Goal: Information Seeking & Learning: Compare options

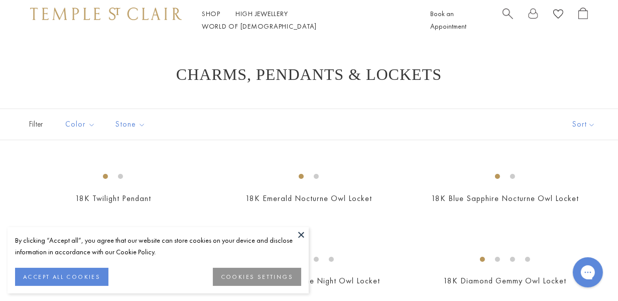
click at [87, 278] on button "ACCEPT ALL COOKIES" at bounding box center [61, 276] width 93 height 18
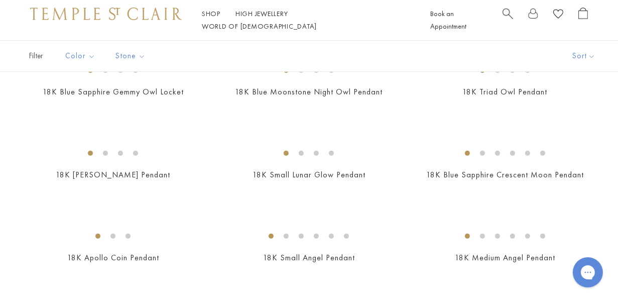
scroll to position [334, 0]
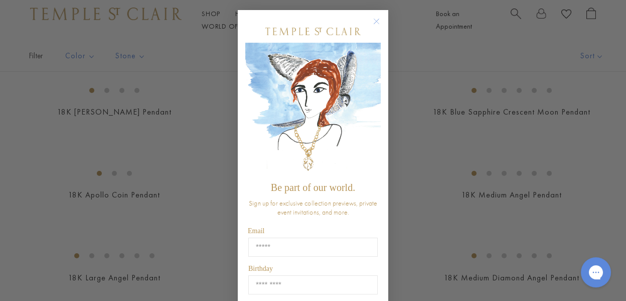
click at [376, 24] on circle "Close dialog" at bounding box center [377, 22] width 12 height 12
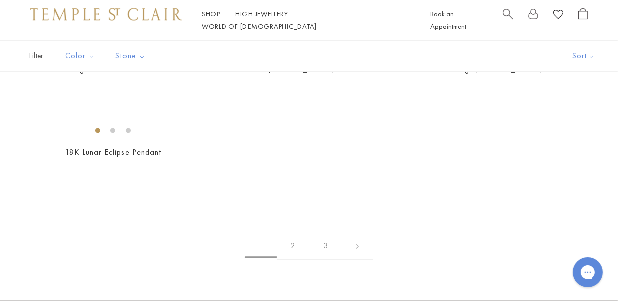
scroll to position [1806, 0]
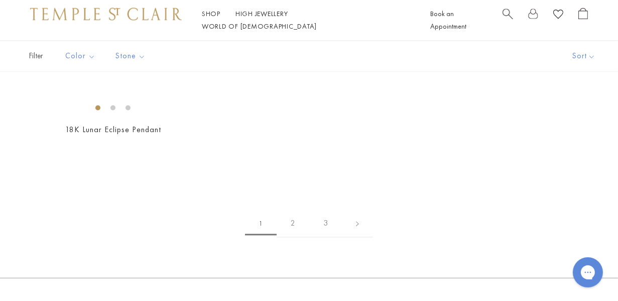
click at [0, 0] on img at bounding box center [0, 0] width 0 height 0
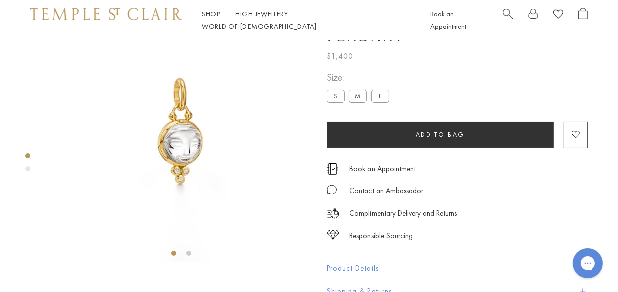
click at [78, 154] on img at bounding box center [180, 131] width 261 height 261
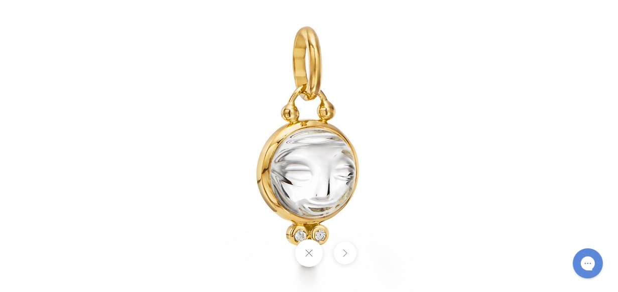
scroll to position [39, 0]
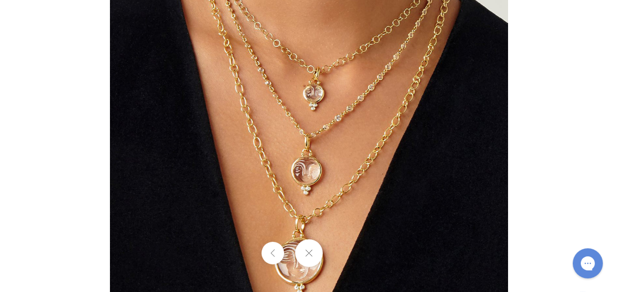
click at [561, 181] on div at bounding box center [530, 146] width 841 height 398
click at [316, 259] on button at bounding box center [309, 253] width 28 height 28
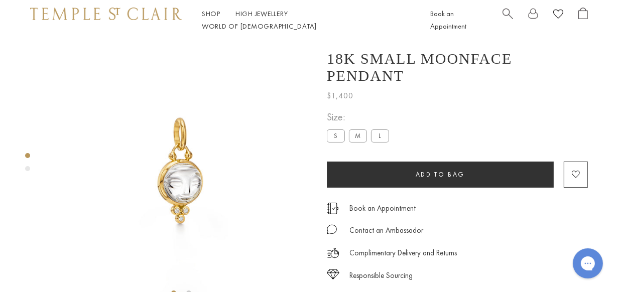
scroll to position [0, 0]
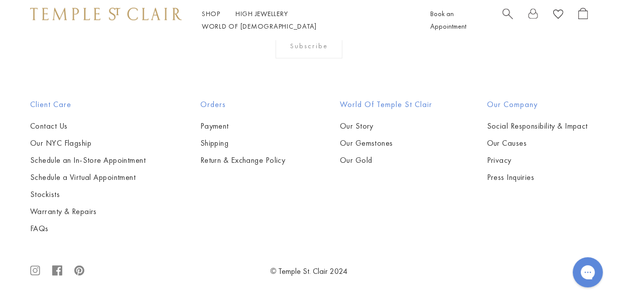
scroll to position [4463, 0]
click at [0, 0] on img at bounding box center [0, 0] width 0 height 0
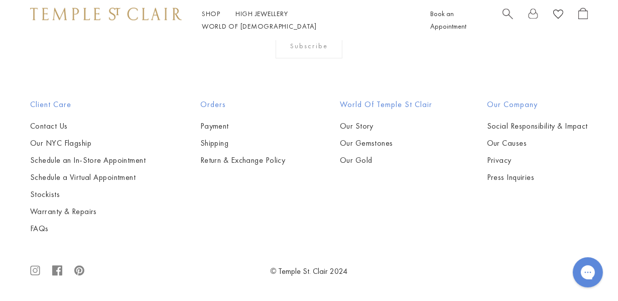
click at [0, 0] on img at bounding box center [0, 0] width 0 height 0
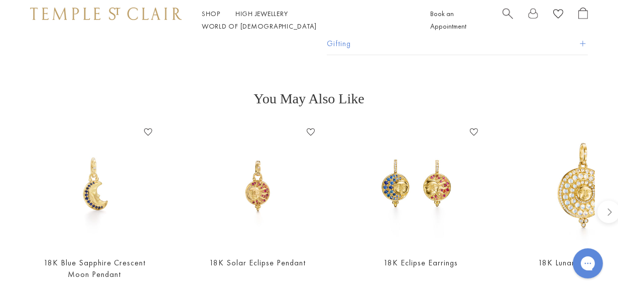
scroll to position [535, 0]
